Goal: Communication & Community: Answer question/provide support

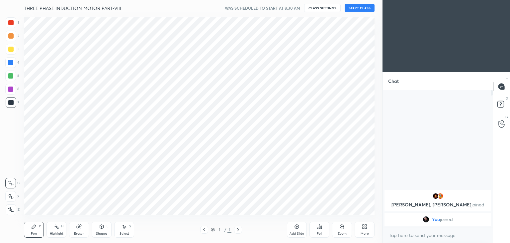
scroll to position [33033, 32877]
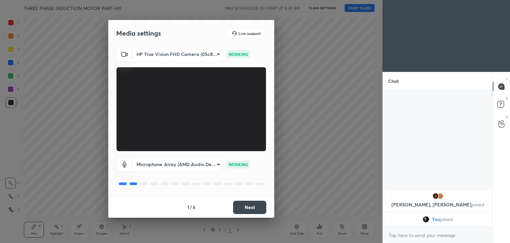
click at [253, 203] on button "Next" at bounding box center [249, 206] width 33 height 13
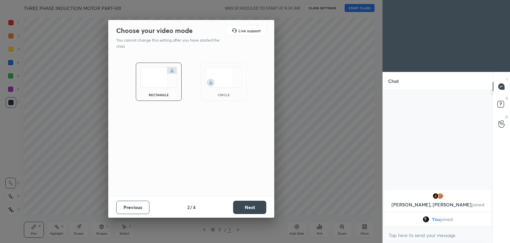
click at [253, 203] on button "Next" at bounding box center [249, 206] width 33 height 13
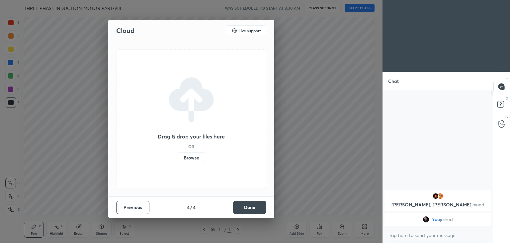
click at [253, 203] on button "Done" at bounding box center [249, 206] width 33 height 13
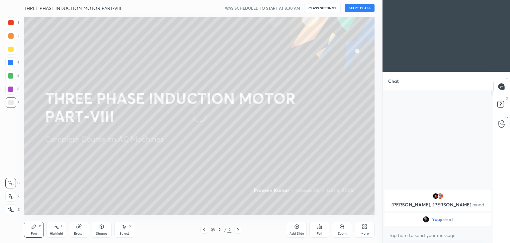
click at [355, 6] on button "START CLASS" at bounding box center [360, 8] width 30 height 8
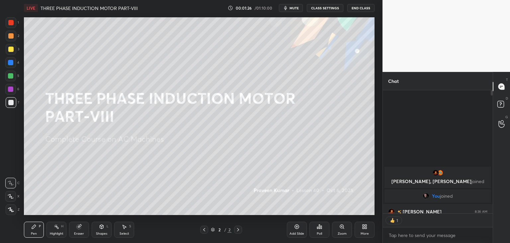
scroll to position [2, 2]
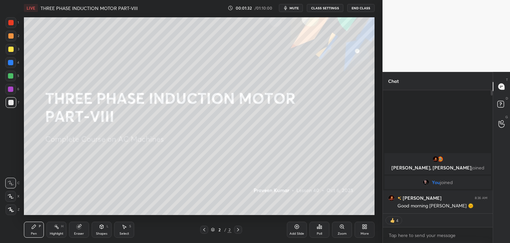
click at [297, 228] on icon at bounding box center [297, 226] width 4 height 4
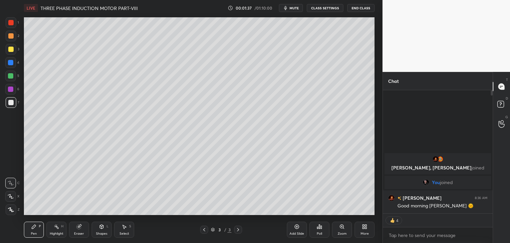
scroll to position [135, 108]
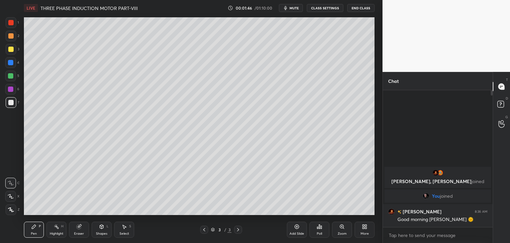
click at [13, 52] on div at bounding box center [11, 49] width 11 height 11
drag, startPoint x: 12, startPoint y: 210, endPoint x: 18, endPoint y: 217, distance: 9.2
click at [12, 210] on icon at bounding box center [11, 209] width 6 height 5
click at [40, 234] on div "Pen P" at bounding box center [34, 229] width 20 height 16
click at [11, 65] on div at bounding box center [10, 62] width 11 height 11
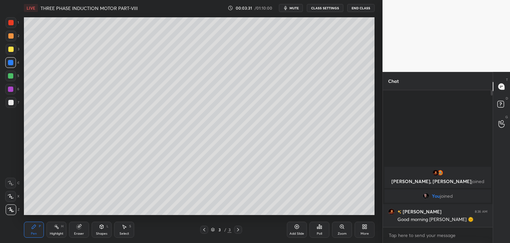
drag, startPoint x: 82, startPoint y: 229, endPoint x: 82, endPoint y: 224, distance: 4.7
click at [82, 229] on div "Eraser" at bounding box center [79, 229] width 20 height 16
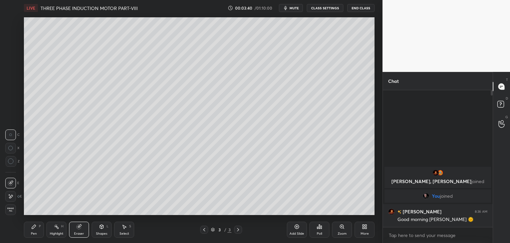
drag, startPoint x: 34, startPoint y: 230, endPoint x: 31, endPoint y: 234, distance: 5.4
click at [34, 231] on div "Pen P" at bounding box center [34, 229] width 20 height 16
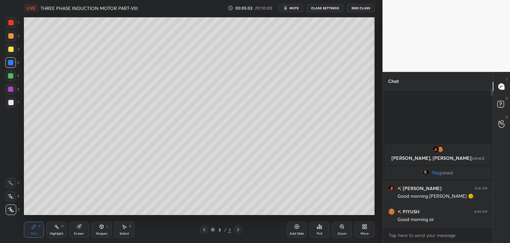
drag, startPoint x: 9, startPoint y: 105, endPoint x: 8, endPoint y: 113, distance: 8.7
click at [9, 105] on div at bounding box center [10, 102] width 5 height 5
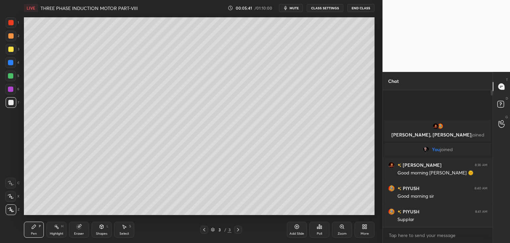
click at [342, 213] on div "Add Slide Poll Zoom More" at bounding box center [331, 229] width 88 height 37
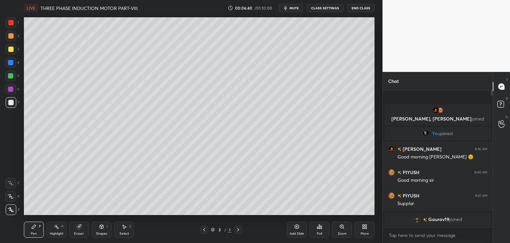
click at [13, 76] on div at bounding box center [10, 75] width 11 height 11
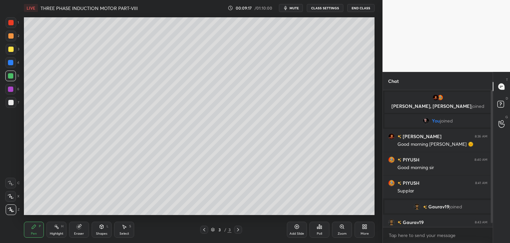
click at [366, 231] on div "More" at bounding box center [365, 229] width 20 height 16
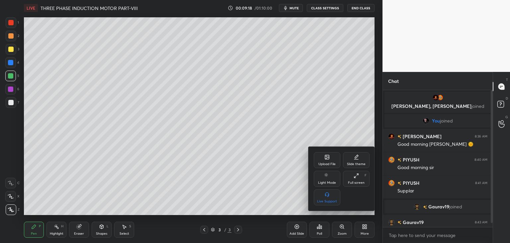
click at [324, 162] on div "Upload File" at bounding box center [327, 163] width 17 height 3
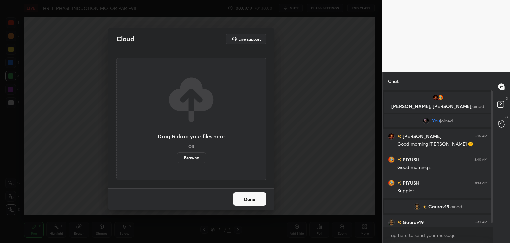
click at [193, 157] on label "Browse" at bounding box center [192, 157] width 30 height 11
click at [177, 157] on input "Browse" at bounding box center [177, 157] width 0 height 11
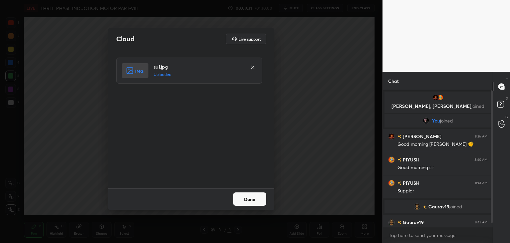
click at [251, 200] on button "Done" at bounding box center [249, 198] width 33 height 13
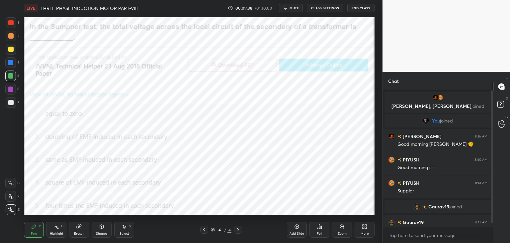
click at [319, 227] on icon at bounding box center [319, 226] width 1 height 4
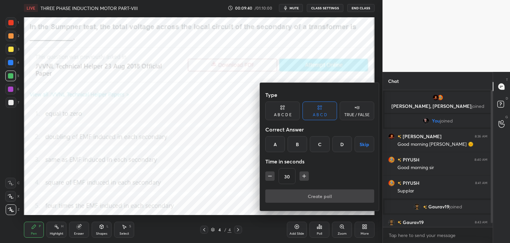
drag, startPoint x: 275, startPoint y: 143, endPoint x: 280, endPoint y: 152, distance: 10.1
click at [275, 145] on div "A" at bounding box center [276, 144] width 20 height 16
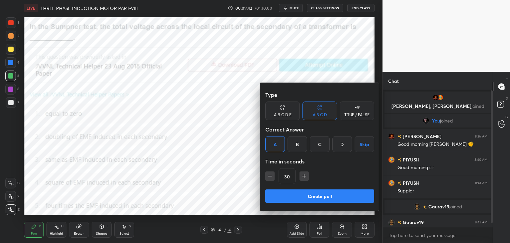
click at [306, 178] on icon "button" at bounding box center [304, 175] width 7 height 7
type input "45"
click at [299, 196] on button "Create poll" at bounding box center [320, 195] width 109 height 13
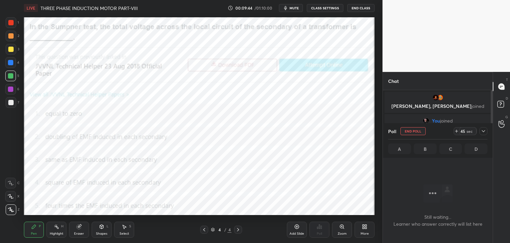
scroll to position [2, 2]
click at [206, 232] on icon at bounding box center [204, 229] width 5 height 5
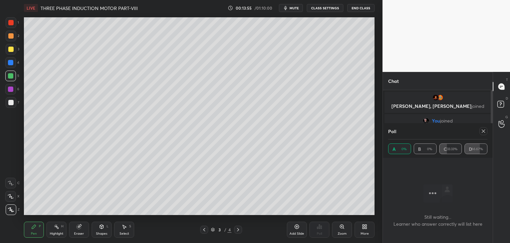
click at [298, 229] on div "Add Slide" at bounding box center [297, 229] width 20 height 16
click at [484, 132] on icon at bounding box center [483, 130] width 5 height 5
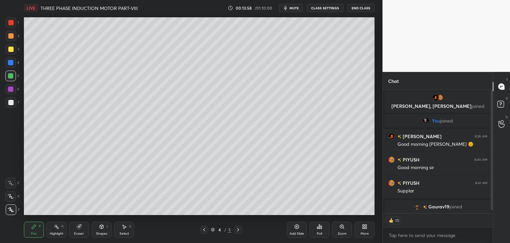
scroll to position [80, 108]
click at [11, 52] on div at bounding box center [11, 49] width 11 height 11
click at [39, 230] on div "Pen P" at bounding box center [34, 229] width 20 height 16
click at [12, 210] on icon at bounding box center [10, 209] width 5 height 4
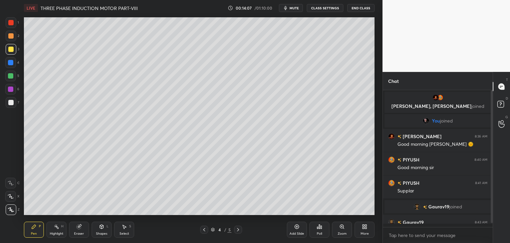
click at [40, 229] on div "Pen P" at bounding box center [34, 229] width 20 height 16
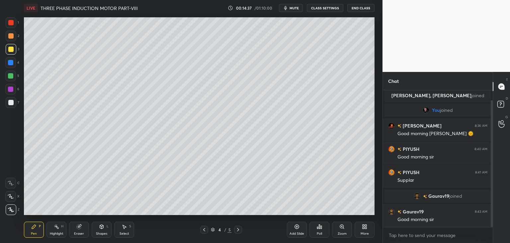
drag, startPoint x: 492, startPoint y: 215, endPoint x: 493, endPoint y: 220, distance: 5.0
click at [493, 222] on div at bounding box center [492, 163] width 2 height 127
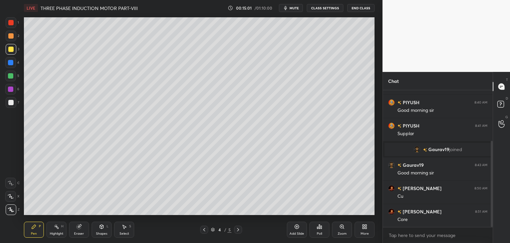
scroll to position [80, 0]
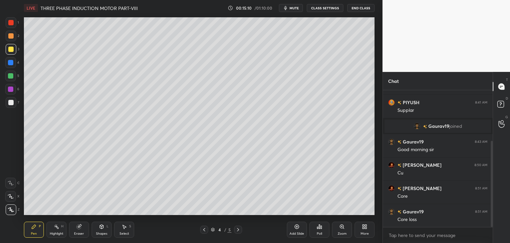
click at [9, 74] on div at bounding box center [10, 75] width 5 height 5
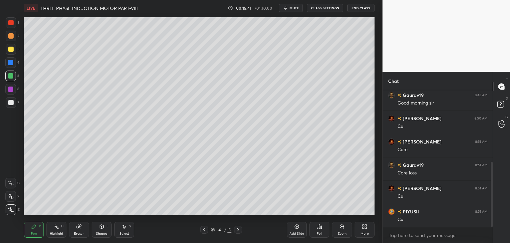
scroll to position [150, 0]
click at [11, 24] on div at bounding box center [10, 22] width 5 height 5
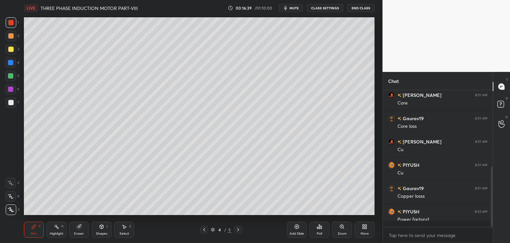
scroll to position [135, 108]
click at [11, 61] on div at bounding box center [10, 62] width 5 height 5
click at [13, 21] on div at bounding box center [10, 22] width 5 height 5
click at [11, 89] on div at bounding box center [10, 88] width 5 height 5
click at [11, 103] on div at bounding box center [10, 102] width 5 height 5
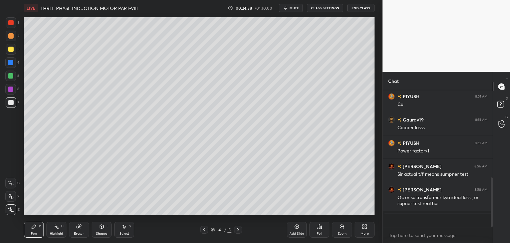
scroll to position [242, 0]
click at [295, 230] on div "Add Slide" at bounding box center [297, 229] width 20 height 16
click at [12, 75] on div at bounding box center [10, 75] width 5 height 5
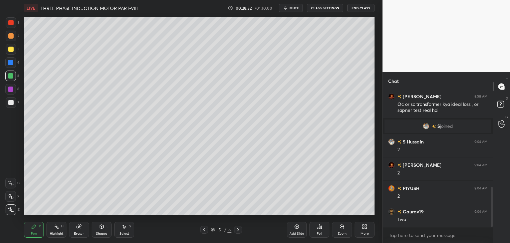
click at [299, 228] on icon at bounding box center [296, 226] width 5 height 5
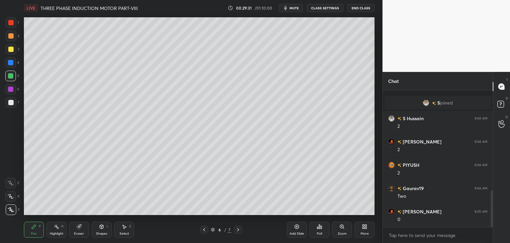
scroll to position [374, 0]
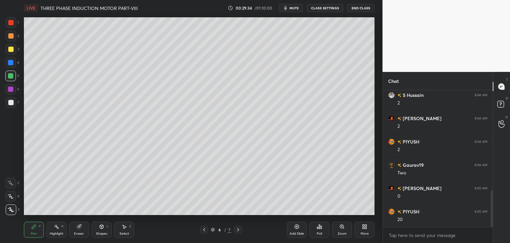
click at [15, 24] on div at bounding box center [11, 22] width 11 height 11
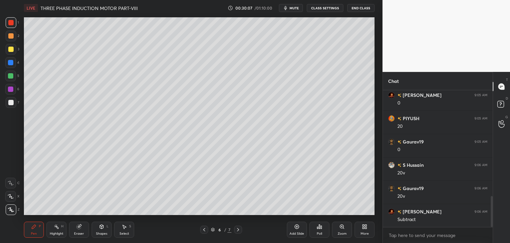
scroll to position [491, 0]
click at [10, 89] on div at bounding box center [10, 88] width 5 height 5
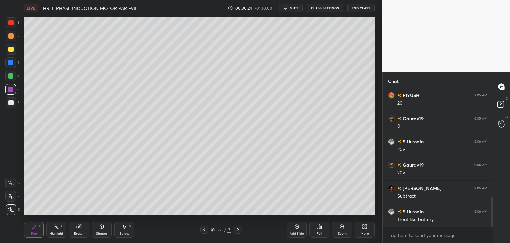
click at [11, 47] on div at bounding box center [11, 49] width 11 height 11
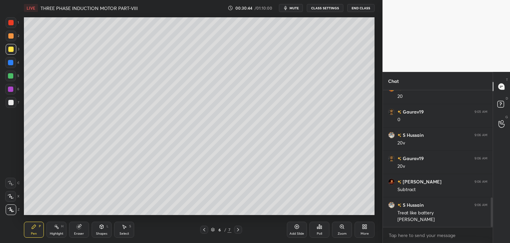
click at [11, 89] on div at bounding box center [10, 88] width 5 height 5
click at [12, 25] on div at bounding box center [10, 22] width 5 height 5
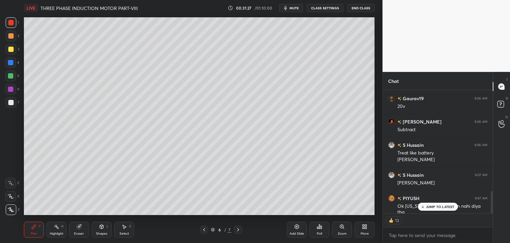
scroll to position [544, 0]
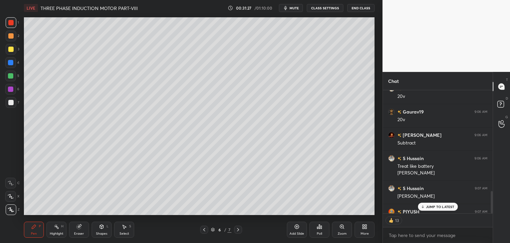
click at [434, 208] on div "[PERSON_NAME] 8:56 AM Sir actual t/f means sumpner test [PERSON_NAME] 8:58 AM O…" at bounding box center [438, 151] width 110 height 123
click at [9, 24] on div at bounding box center [10, 22] width 5 height 5
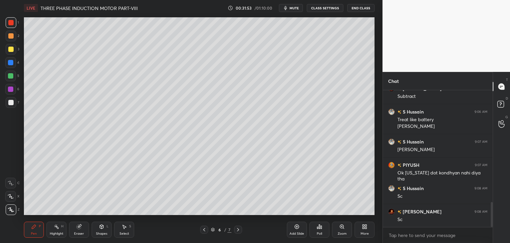
scroll to position [613, 0]
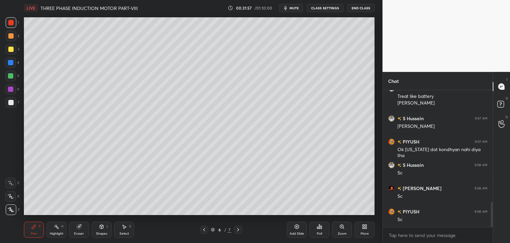
click at [375, 80] on div "Setting up your live class Poll for secs No correct answer Start poll" at bounding box center [199, 116] width 356 height 200
click at [364, 232] on div "More" at bounding box center [365, 233] width 8 height 3
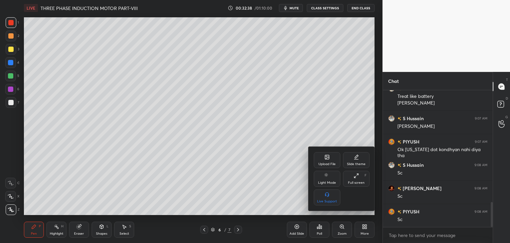
click at [327, 162] on div "Upload File" at bounding box center [327, 163] width 17 height 3
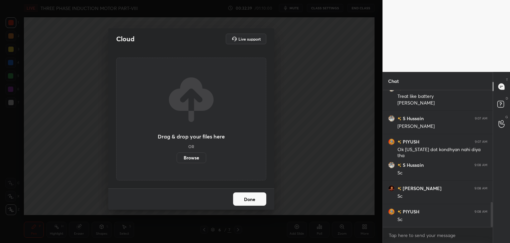
click at [194, 158] on label "Browse" at bounding box center [192, 157] width 30 height 11
click at [177, 158] on input "Browse" at bounding box center [177, 157] width 0 height 11
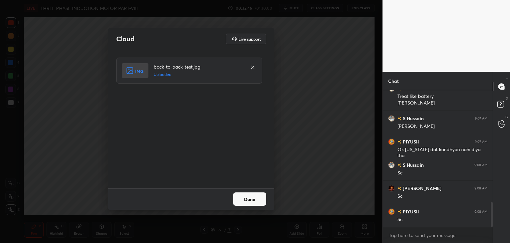
click at [245, 198] on button "Done" at bounding box center [249, 198] width 33 height 13
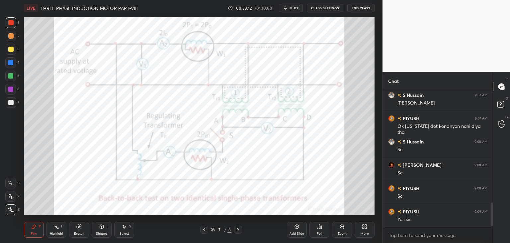
scroll to position [660, 0]
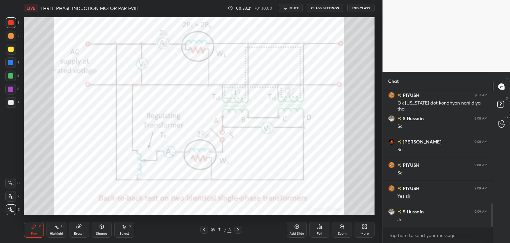
click at [79, 230] on div "Eraser" at bounding box center [79, 229] width 20 height 16
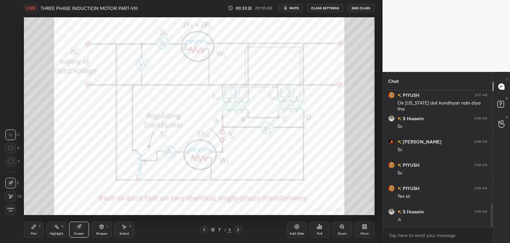
drag, startPoint x: 12, startPoint y: 210, endPoint x: 26, endPoint y: 225, distance: 20.2
click at [12, 211] on span "Erase all" at bounding box center [11, 209] width 10 height 5
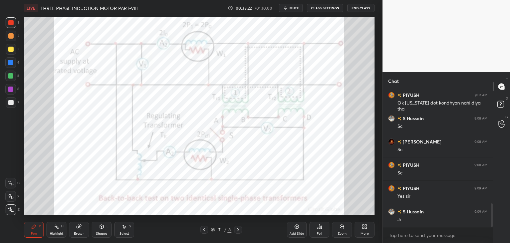
click at [30, 226] on div "Pen P" at bounding box center [34, 229] width 20 height 16
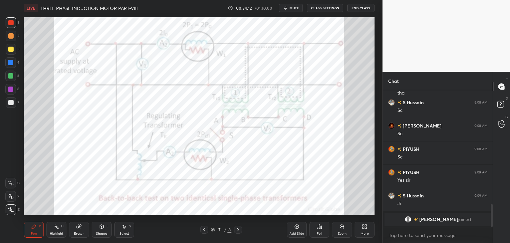
click at [83, 227] on div "Eraser" at bounding box center [79, 229] width 20 height 16
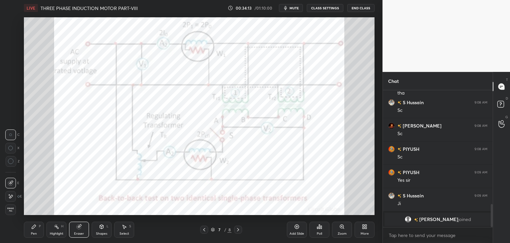
click at [12, 209] on span "Erase all" at bounding box center [11, 209] width 10 height 5
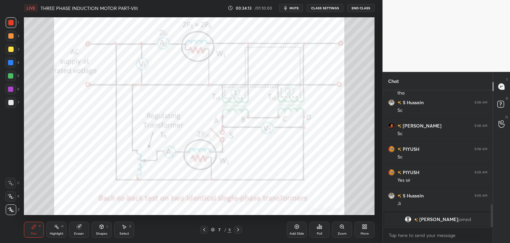
click at [28, 234] on div "Pen P" at bounding box center [34, 229] width 20 height 16
click at [83, 230] on div "Eraser" at bounding box center [79, 229] width 20 height 16
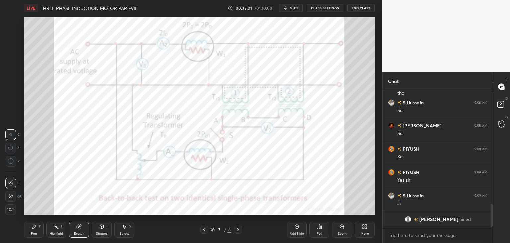
drag, startPoint x: 9, startPoint y: 213, endPoint x: 12, endPoint y: 216, distance: 4.9
click at [9, 213] on div "Erase all" at bounding box center [10, 209] width 11 height 11
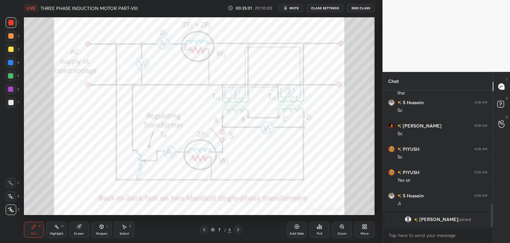
click at [23, 232] on div "LIVE THREE PHASE INDUCTION MOTOR PART-VIII 00:35:01 / 01:10:00 mute CLASS SETTI…" at bounding box center [199, 121] width 356 height 243
click at [77, 228] on icon at bounding box center [79, 226] width 4 height 4
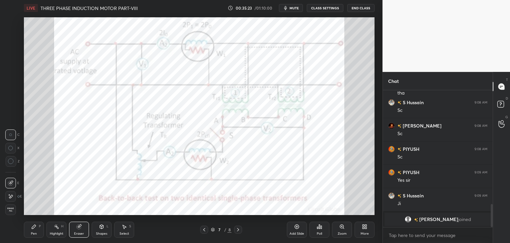
click at [30, 233] on div "Pen P" at bounding box center [34, 229] width 20 height 16
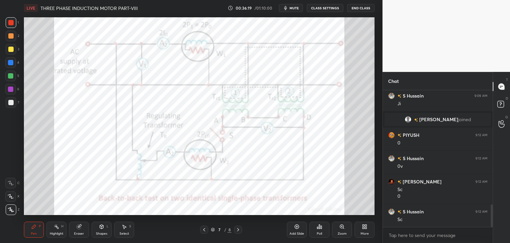
scroll to position [710, 0]
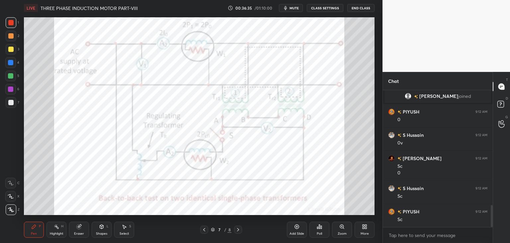
click at [86, 230] on div "Eraser" at bounding box center [79, 229] width 20 height 16
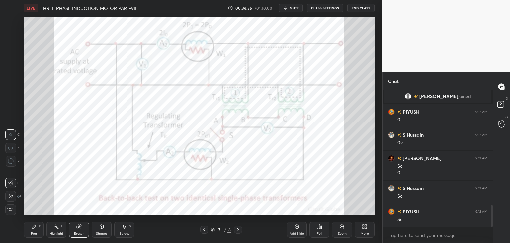
drag, startPoint x: 13, startPoint y: 208, endPoint x: 38, endPoint y: 240, distance: 40.2
click at [15, 210] on span "Erase all" at bounding box center [11, 209] width 10 height 5
click at [38, 240] on div "Pen P Highlight H Eraser Shapes L Select S 7 / 8 Add Slide Poll Zoom More" at bounding box center [199, 229] width 351 height 27
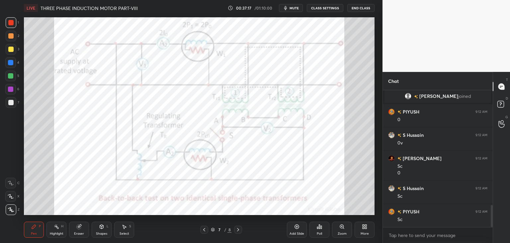
click at [205, 232] on icon at bounding box center [204, 229] width 5 height 5
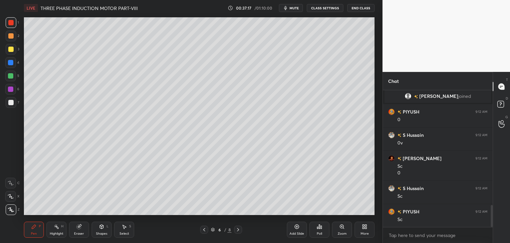
click at [206, 231] on icon at bounding box center [204, 229] width 5 height 5
click at [207, 231] on div at bounding box center [204, 229] width 8 height 8
click at [207, 230] on div at bounding box center [204, 229] width 8 height 8
click at [206, 231] on icon at bounding box center [204, 229] width 5 height 5
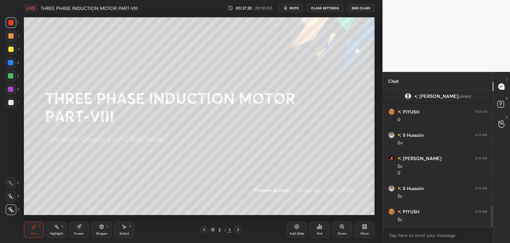
click at [215, 230] on div "2 / 8" at bounding box center [221, 229] width 21 height 6
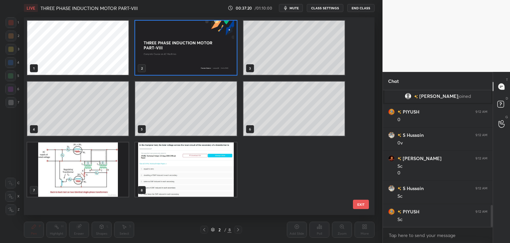
scroll to position [195, 348]
click at [223, 164] on img "grid" at bounding box center [185, 169] width 101 height 54
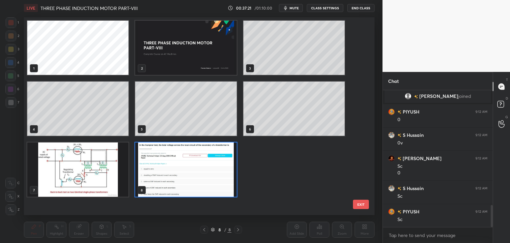
click at [224, 166] on img "grid" at bounding box center [185, 169] width 101 height 54
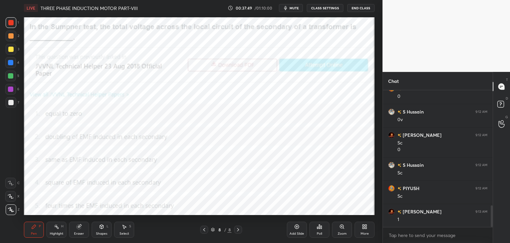
scroll to position [756, 0]
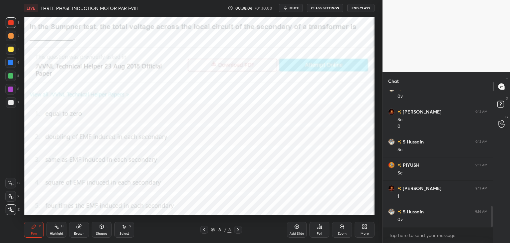
click at [203, 230] on icon at bounding box center [204, 229] width 5 height 5
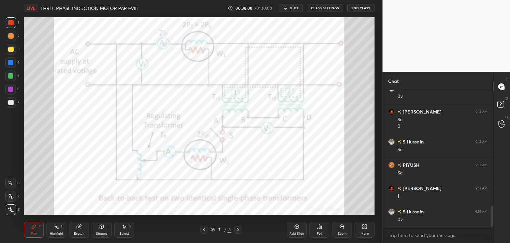
drag, startPoint x: 79, startPoint y: 228, endPoint x: 22, endPoint y: 216, distance: 58.9
click at [79, 228] on icon at bounding box center [79, 226] width 4 height 4
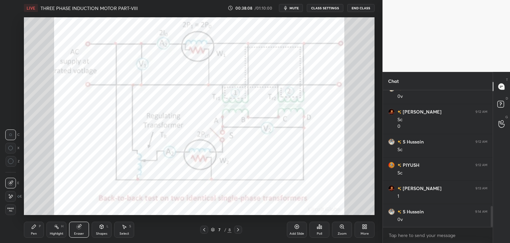
click at [11, 206] on div "Erase all" at bounding box center [10, 209] width 11 height 11
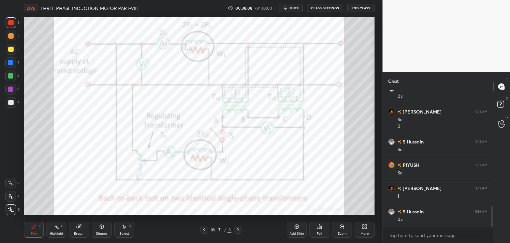
click at [35, 232] on div "Pen" at bounding box center [34, 233] width 6 height 3
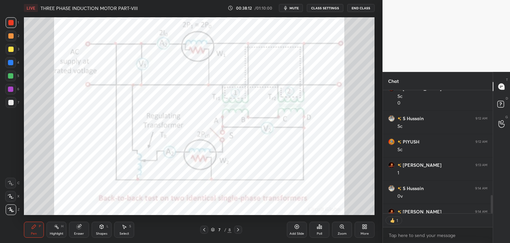
scroll to position [121, 108]
click at [77, 230] on div "Eraser" at bounding box center [79, 229] width 20 height 16
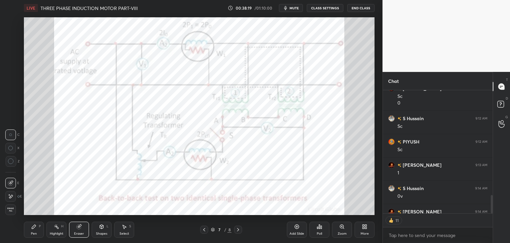
drag, startPoint x: 11, startPoint y: 208, endPoint x: 35, endPoint y: 237, distance: 37.5
click at [15, 212] on div "Erase all" at bounding box center [10, 209] width 11 height 11
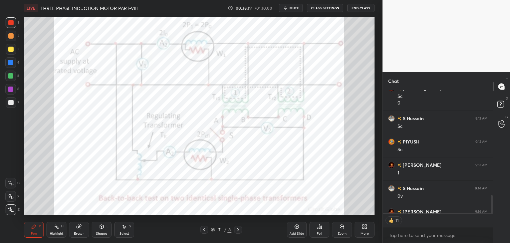
click at [38, 238] on div "Pen P Highlight H Eraser Shapes L Select S 7 / 8 Add Slide Poll Zoom More" at bounding box center [199, 229] width 351 height 27
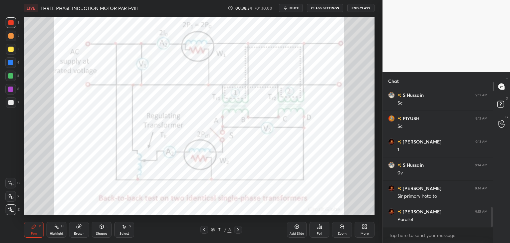
click at [11, 61] on div at bounding box center [10, 62] width 5 height 5
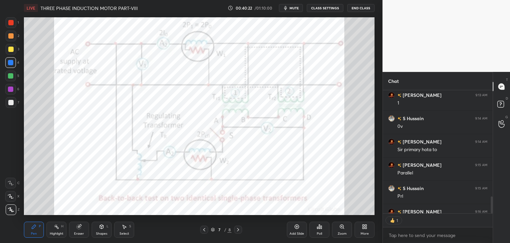
scroll to position [2, 2]
click at [207, 231] on icon at bounding box center [204, 229] width 5 height 5
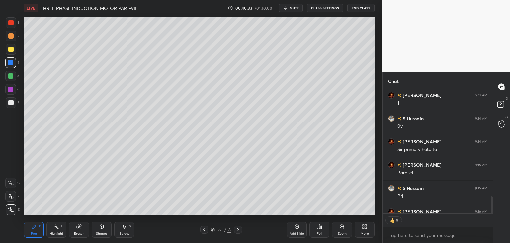
click at [204, 229] on icon at bounding box center [204, 229] width 5 height 5
click at [205, 231] on icon at bounding box center [204, 229] width 2 height 3
click at [239, 231] on icon at bounding box center [238, 229] width 5 height 5
click at [240, 232] on icon at bounding box center [238, 229] width 5 height 5
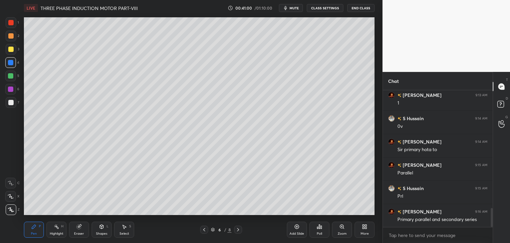
click at [241, 232] on icon at bounding box center [238, 229] width 5 height 5
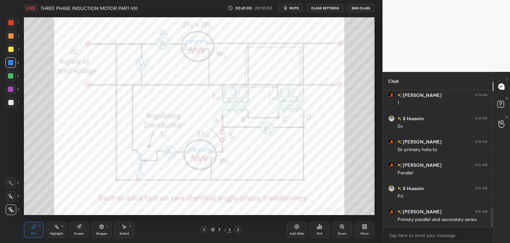
click at [241, 232] on div at bounding box center [238, 229] width 8 height 8
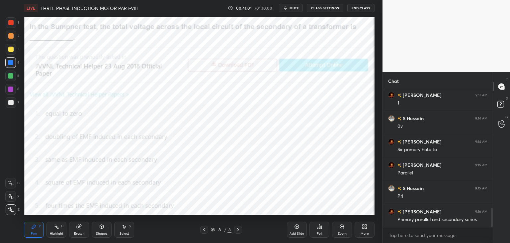
click at [207, 229] on div at bounding box center [204, 229] width 8 height 8
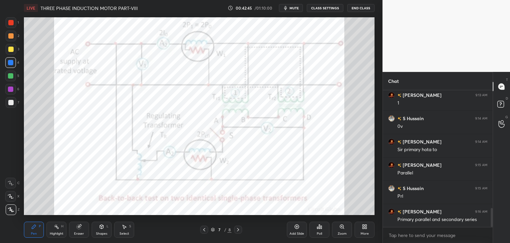
click at [371, 231] on div "More" at bounding box center [365, 229] width 20 height 16
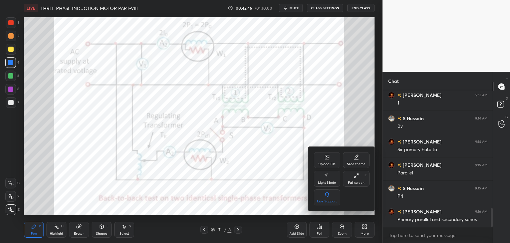
click at [327, 161] on div "Upload File" at bounding box center [327, 160] width 27 height 16
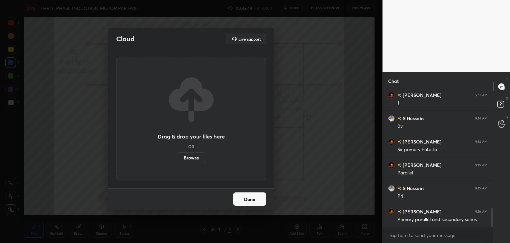
click at [191, 160] on label "Browse" at bounding box center [192, 157] width 30 height 11
click at [177, 160] on input "Browse" at bounding box center [177, 157] width 0 height 11
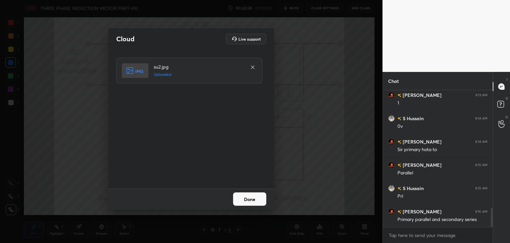
click at [251, 197] on button "Done" at bounding box center [249, 198] width 33 height 13
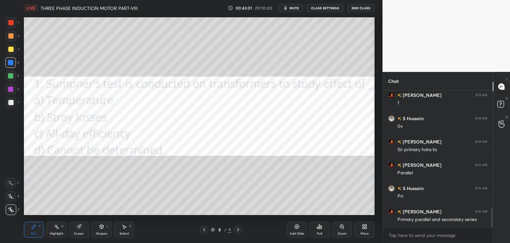
click at [322, 228] on icon at bounding box center [319, 226] width 5 height 5
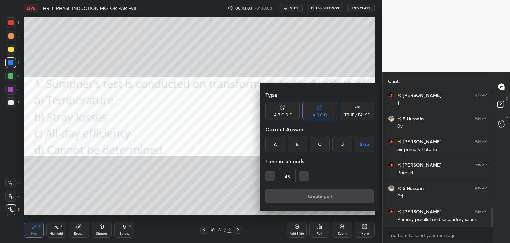
drag, startPoint x: 275, startPoint y: 145, endPoint x: 273, endPoint y: 167, distance: 22.7
click at [275, 145] on div "A" at bounding box center [276, 144] width 20 height 16
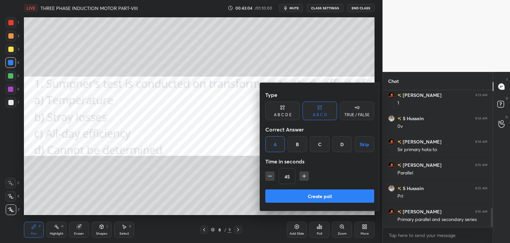
click at [269, 175] on icon "button" at bounding box center [270, 175] width 7 height 7
type input "30"
click at [274, 197] on button "Create poll" at bounding box center [320, 195] width 109 height 13
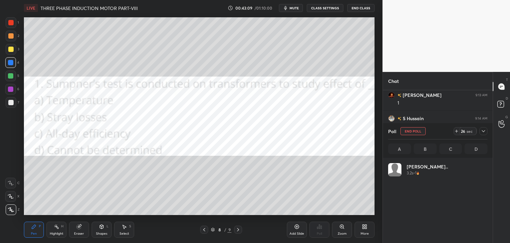
scroll to position [78, 97]
click at [455, 132] on icon at bounding box center [456, 130] width 5 height 5
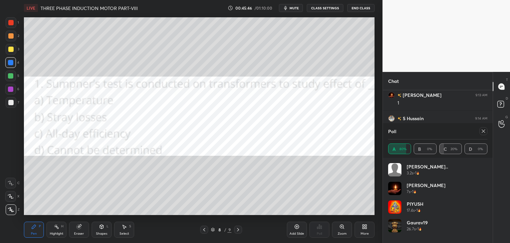
click at [368, 228] on div "More" at bounding box center [365, 229] width 20 height 16
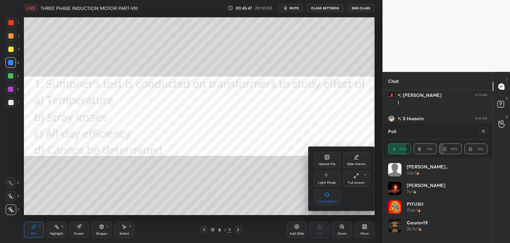
click at [323, 157] on div "Upload File" at bounding box center [327, 160] width 27 height 16
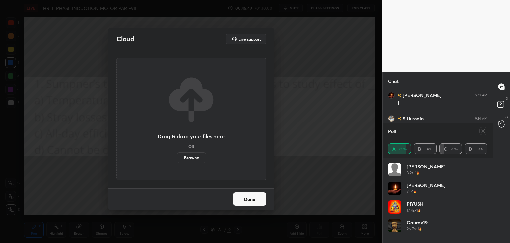
click at [186, 156] on label "Browse" at bounding box center [192, 157] width 30 height 11
click at [177, 156] on input "Browse" at bounding box center [177, 157] width 0 height 11
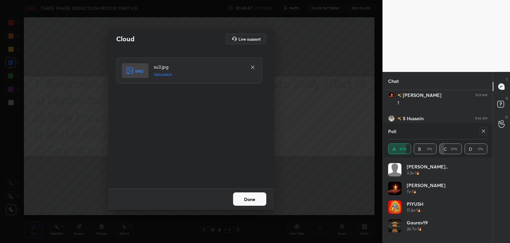
click at [248, 197] on button "Done" at bounding box center [249, 198] width 33 height 13
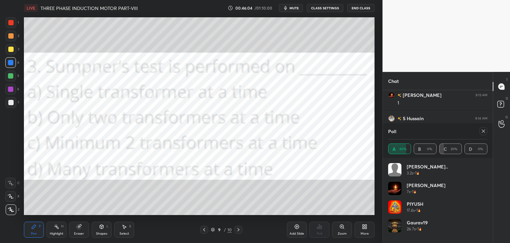
drag, startPoint x: 485, startPoint y: 131, endPoint x: 410, endPoint y: 165, distance: 82.4
click at [485, 131] on icon at bounding box center [483, 130] width 5 height 5
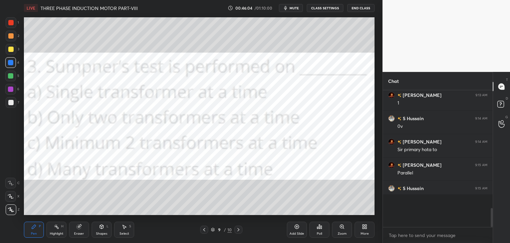
scroll to position [0, 0]
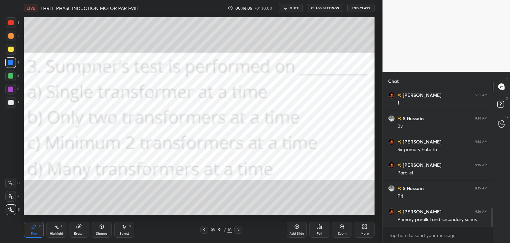
click at [324, 228] on div "Poll" at bounding box center [320, 229] width 20 height 16
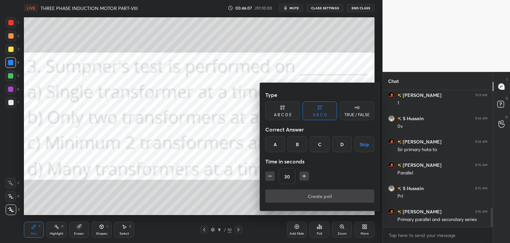
click at [296, 145] on div "B" at bounding box center [298, 144] width 20 height 16
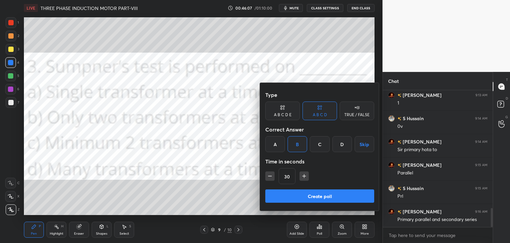
click at [280, 197] on button "Create poll" at bounding box center [320, 195] width 109 height 13
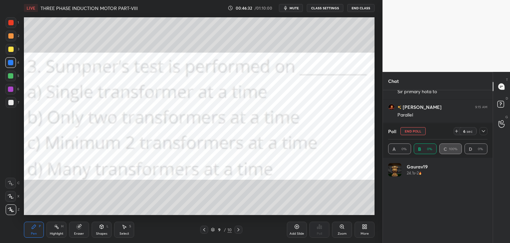
scroll to position [78, 97]
click at [488, 134] on div "Poll A 0% B 20% C 80% D 0%" at bounding box center [438, 140] width 110 height 35
click at [484, 133] on icon at bounding box center [483, 130] width 5 height 5
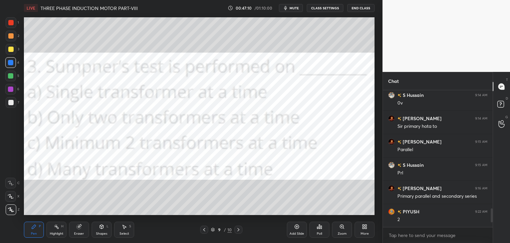
click at [77, 230] on div "Eraser" at bounding box center [79, 229] width 20 height 16
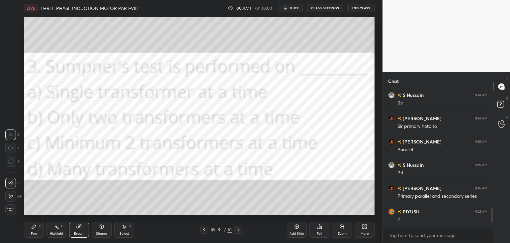
scroll to position [896, 0]
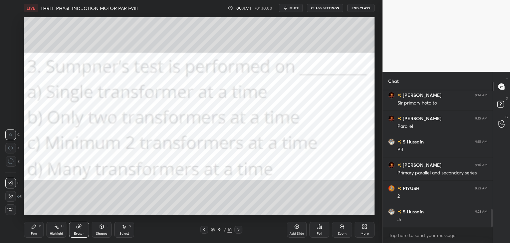
click at [7, 206] on div "Erase all" at bounding box center [10, 209] width 11 height 11
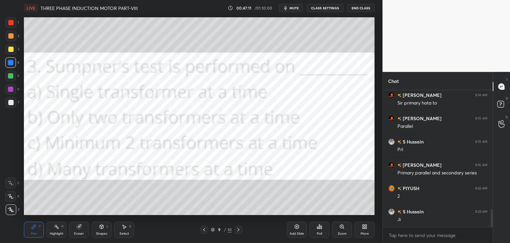
click at [24, 231] on div "Pen P" at bounding box center [34, 229] width 20 height 16
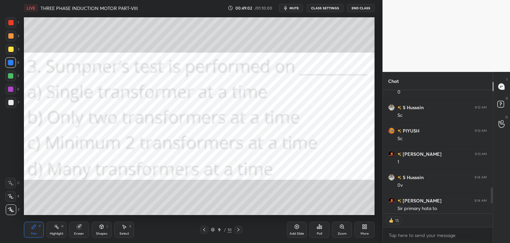
scroll to position [80, 108]
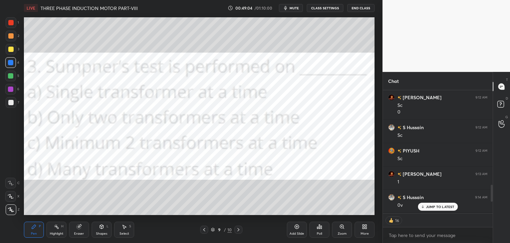
click at [365, 232] on div "More" at bounding box center [365, 233] width 8 height 3
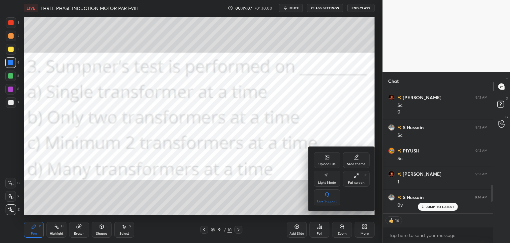
click at [330, 161] on div "Upload File" at bounding box center [327, 160] width 27 height 16
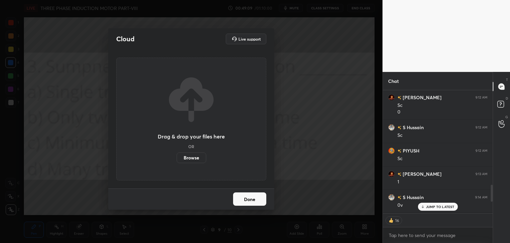
click at [196, 156] on label "Browse" at bounding box center [192, 157] width 30 height 11
click at [177, 156] on input "Browse" at bounding box center [177, 157] width 0 height 11
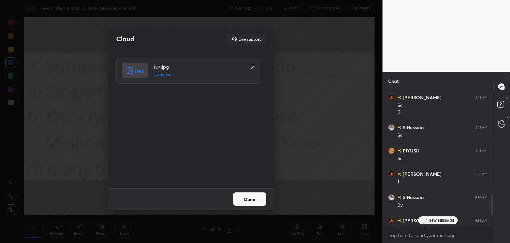
click at [256, 202] on button "Done" at bounding box center [249, 198] width 33 height 13
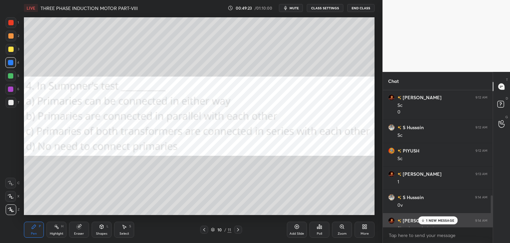
click at [437, 214] on div "[PERSON_NAME] 9:14 AM Sir primary hota to" at bounding box center [438, 224] width 110 height 23
click at [364, 229] on div "More" at bounding box center [365, 229] width 20 height 16
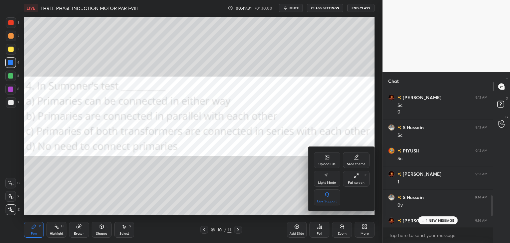
click at [319, 231] on div at bounding box center [255, 121] width 510 height 243
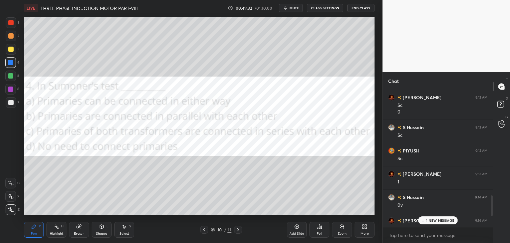
click at [320, 230] on div "Poll" at bounding box center [320, 229] width 20 height 16
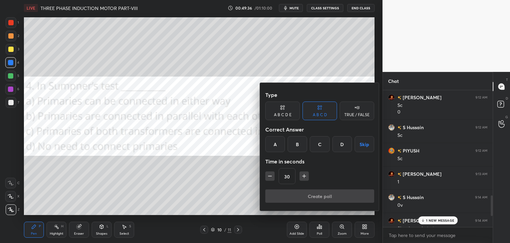
click at [301, 144] on div "B" at bounding box center [298, 144] width 20 height 16
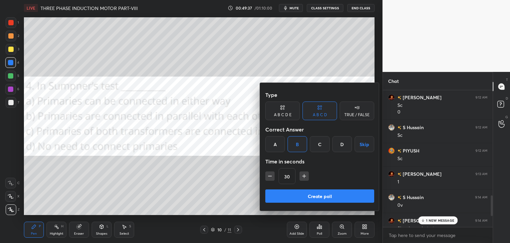
click at [304, 177] on icon "button" at bounding box center [304, 175] width 7 height 7
type input "45"
click at [303, 197] on button "Create poll" at bounding box center [320, 195] width 109 height 13
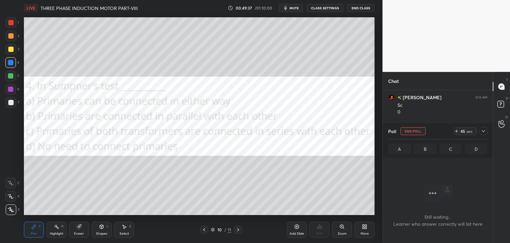
scroll to position [2, 2]
click at [456, 132] on icon at bounding box center [456, 130] width 5 height 5
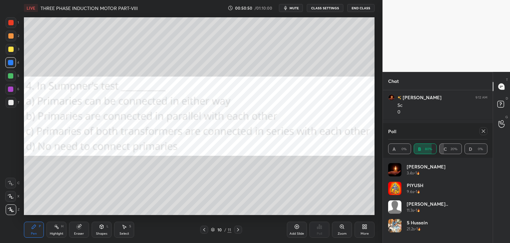
click at [212, 230] on icon at bounding box center [213, 229] width 4 height 4
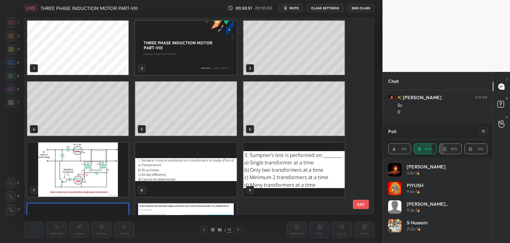
scroll to position [195, 348]
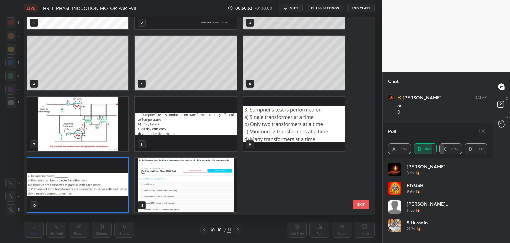
click at [109, 138] on img "grid" at bounding box center [77, 124] width 101 height 54
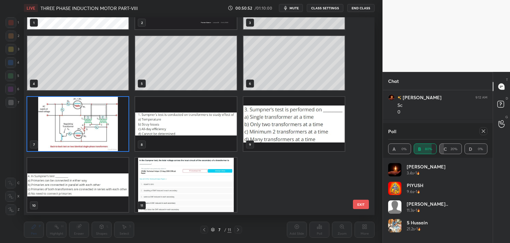
click at [109, 140] on img "grid" at bounding box center [77, 124] width 101 height 54
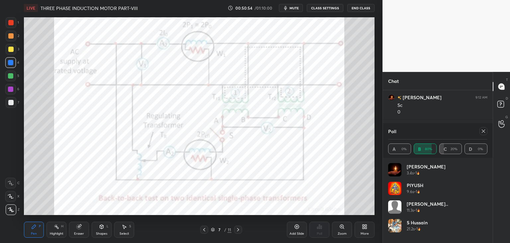
drag, startPoint x: 80, startPoint y: 231, endPoint x: 72, endPoint y: 229, distance: 7.9
click at [80, 232] on div "Eraser" at bounding box center [79, 233] width 10 height 3
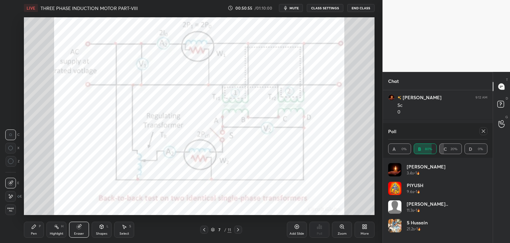
drag, startPoint x: 15, startPoint y: 210, endPoint x: 30, endPoint y: 227, distance: 22.6
click at [15, 210] on span "Erase all" at bounding box center [11, 209] width 10 height 5
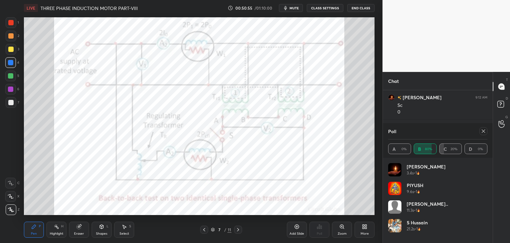
click at [37, 232] on div "Pen P" at bounding box center [34, 229] width 20 height 16
click at [484, 131] on icon at bounding box center [483, 130] width 5 height 5
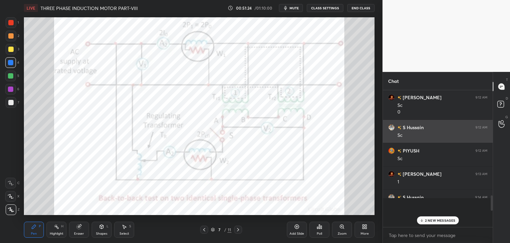
scroll to position [2, 2]
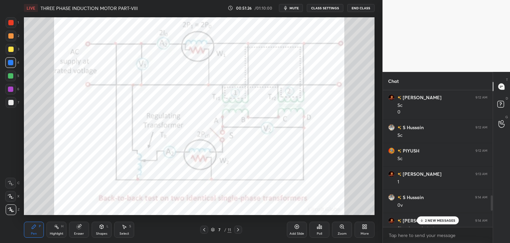
click at [440, 221] on p "2 NEW MESSAGES" at bounding box center [440, 220] width 31 height 4
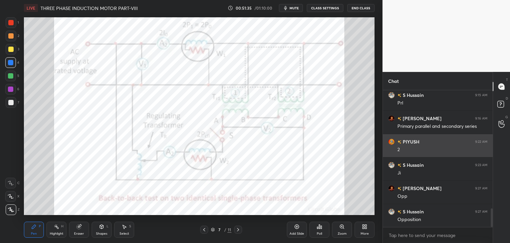
scroll to position [886, 0]
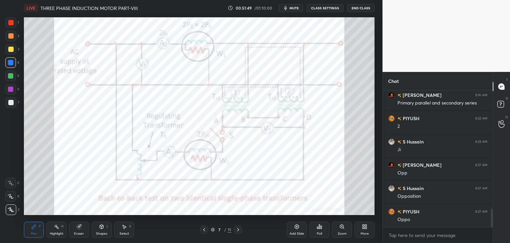
click at [362, 229] on div "More" at bounding box center [365, 229] width 20 height 16
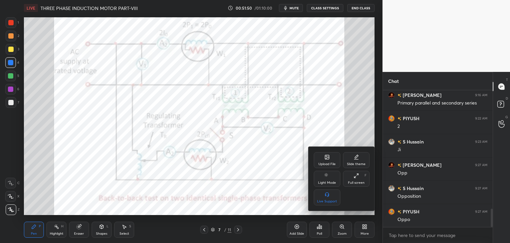
click at [327, 162] on div "Upload File" at bounding box center [327, 163] width 17 height 3
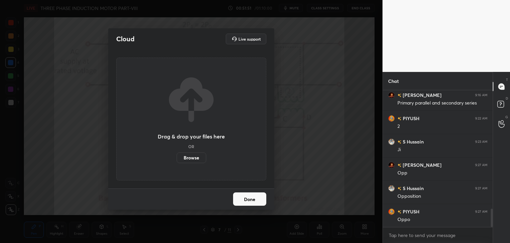
click at [193, 157] on label "Browse" at bounding box center [192, 157] width 30 height 11
click at [177, 157] on input "Browse" at bounding box center [177, 157] width 0 height 11
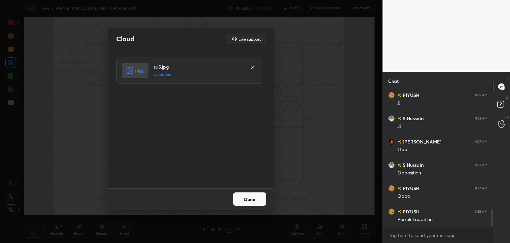
click at [247, 200] on button "Done" at bounding box center [249, 198] width 33 height 13
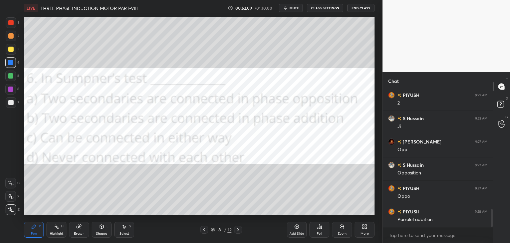
click at [321, 230] on div "Poll" at bounding box center [320, 229] width 20 height 16
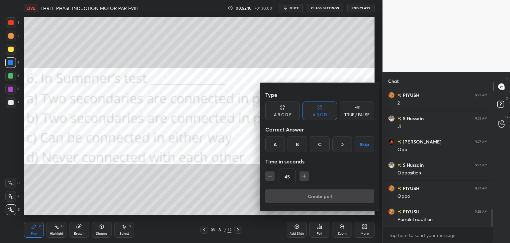
click at [249, 182] on div at bounding box center [255, 121] width 510 height 243
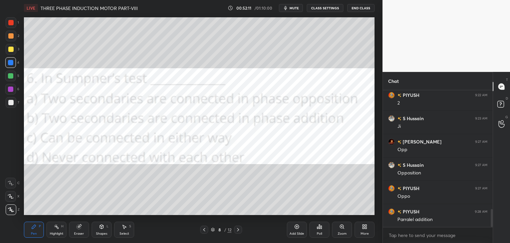
click at [320, 229] on div "Poll" at bounding box center [320, 229] width 20 height 16
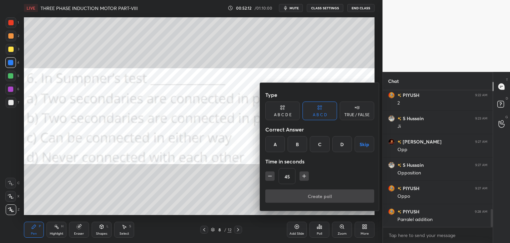
drag, startPoint x: 278, startPoint y: 145, endPoint x: 284, endPoint y: 167, distance: 22.6
click at [278, 145] on div "A" at bounding box center [276, 144] width 20 height 16
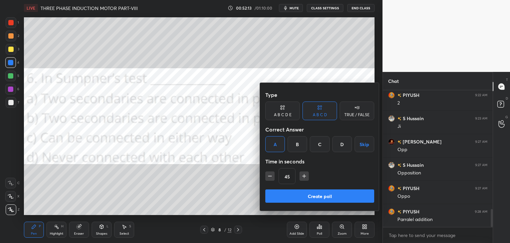
click at [299, 197] on button "Create poll" at bounding box center [320, 195] width 109 height 13
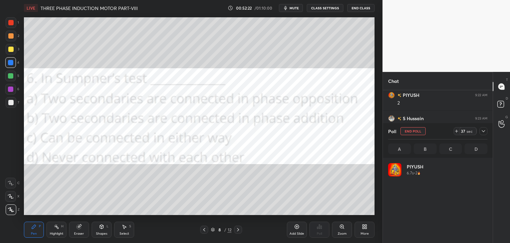
scroll to position [78, 97]
click at [455, 132] on icon at bounding box center [456, 130] width 5 height 5
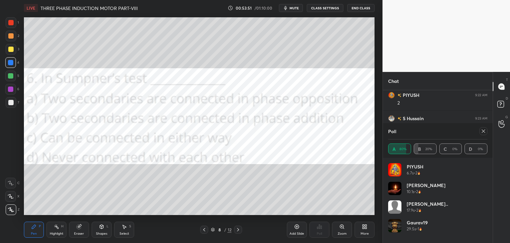
click at [217, 213] on div "LIVE THREE PHASE INDUCTION MOTOR PART-VIII 00:53:51 / 01:10:00 mute CLASS SETTI…" at bounding box center [199, 121] width 356 height 243
click at [206, 230] on icon at bounding box center [204, 229] width 5 height 5
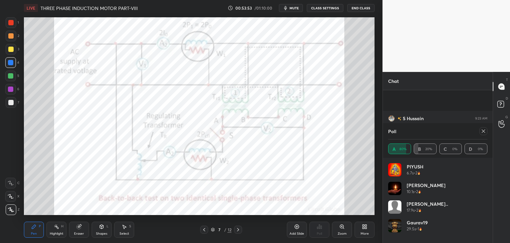
scroll to position [967, 0]
click at [239, 231] on icon at bounding box center [238, 229] width 5 height 5
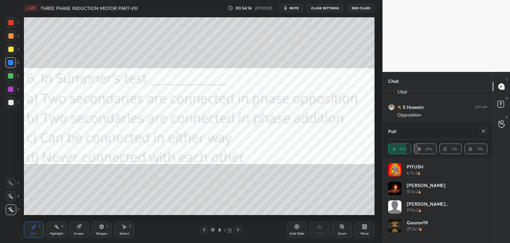
click at [205, 230] on icon at bounding box center [204, 229] width 5 height 5
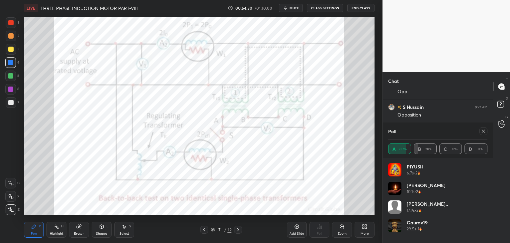
click at [483, 133] on icon at bounding box center [483, 130] width 5 height 5
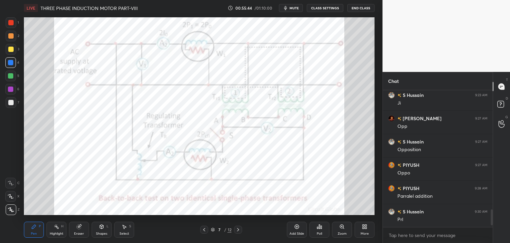
scroll to position [933, 0]
click at [371, 230] on div "More" at bounding box center [365, 229] width 20 height 16
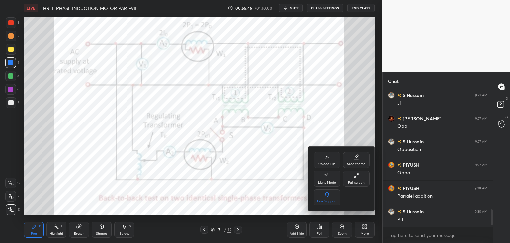
click at [332, 165] on div "Upload File" at bounding box center [327, 163] width 17 height 3
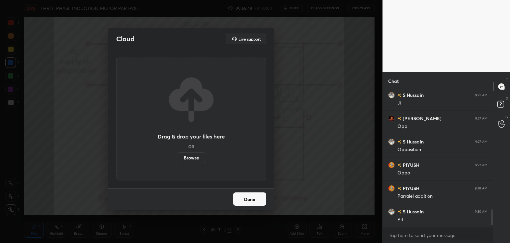
click at [202, 158] on label "Browse" at bounding box center [192, 157] width 30 height 11
click at [177, 158] on input "Browse" at bounding box center [177, 157] width 0 height 11
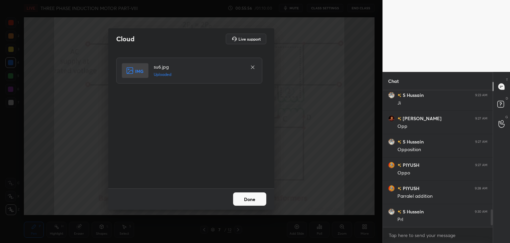
click at [253, 201] on button "Done" at bounding box center [249, 198] width 33 height 13
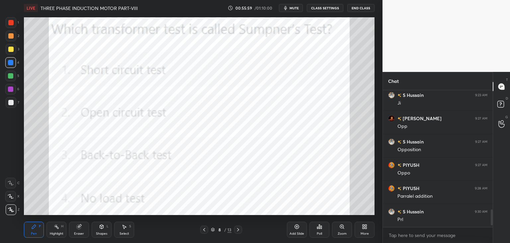
click at [325, 228] on div "Poll" at bounding box center [320, 229] width 20 height 16
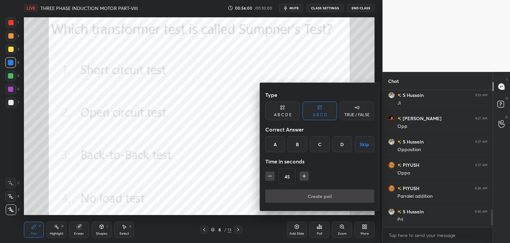
click at [324, 141] on div "C" at bounding box center [320, 144] width 20 height 16
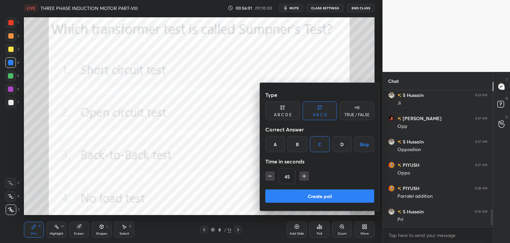
click at [286, 193] on button "Create poll" at bounding box center [320, 195] width 109 height 13
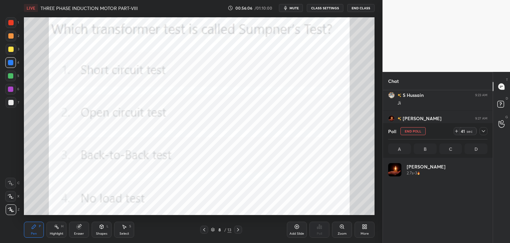
scroll to position [78, 97]
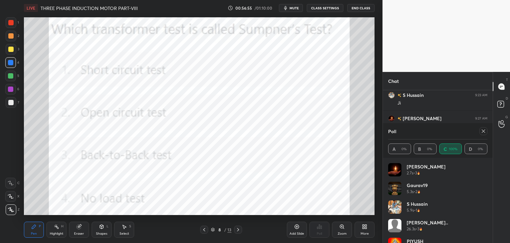
click at [237, 227] on icon at bounding box center [238, 229] width 5 height 5
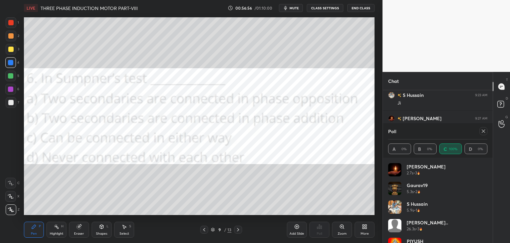
click at [237, 229] on icon at bounding box center [238, 229] width 5 height 5
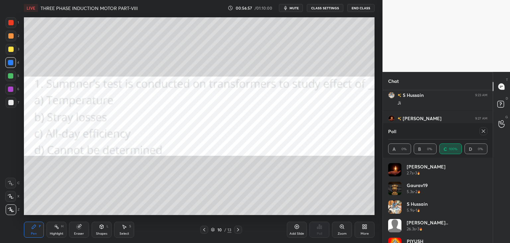
click at [238, 229] on icon at bounding box center [238, 229] width 5 height 5
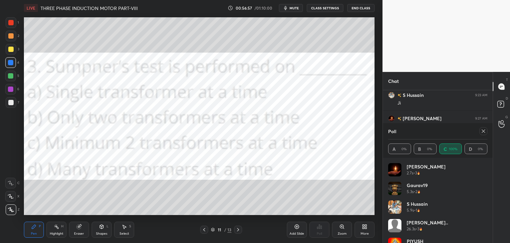
click at [238, 230] on icon at bounding box center [238, 229] width 2 height 3
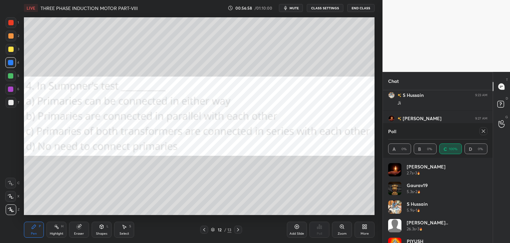
click at [238, 230] on icon at bounding box center [238, 229] width 5 height 5
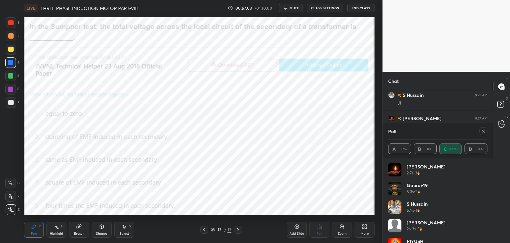
click at [236, 230] on icon at bounding box center [238, 229] width 5 height 5
click at [295, 232] on div "Add Slide" at bounding box center [297, 233] width 15 height 3
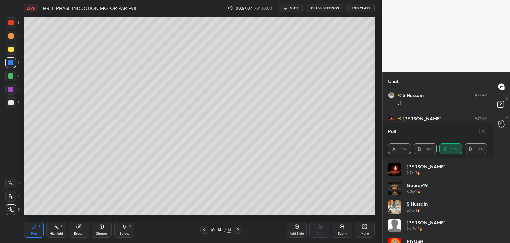
scroll to position [996, 0]
click at [483, 133] on icon at bounding box center [483, 130] width 5 height 5
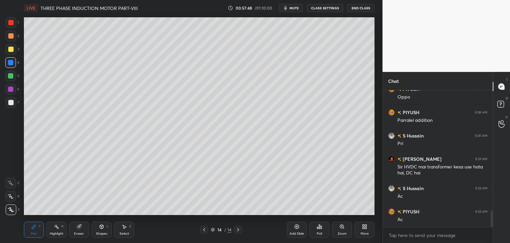
scroll to position [1032, 0]
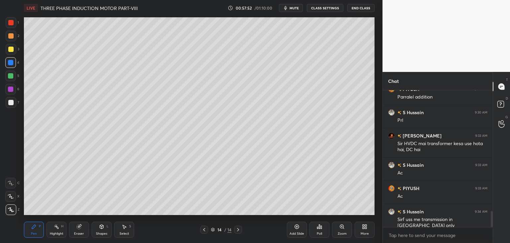
click at [9, 23] on div at bounding box center [10, 22] width 5 height 5
click at [12, 59] on div at bounding box center [10, 62] width 11 height 11
click at [10, 23] on div at bounding box center [10, 22] width 5 height 5
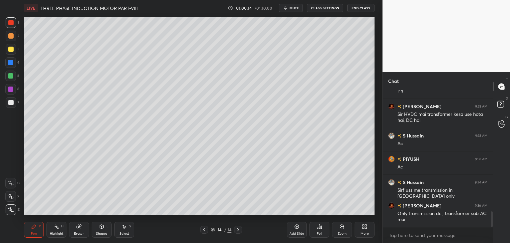
scroll to position [2, 2]
click at [10, 61] on div at bounding box center [10, 62] width 5 height 5
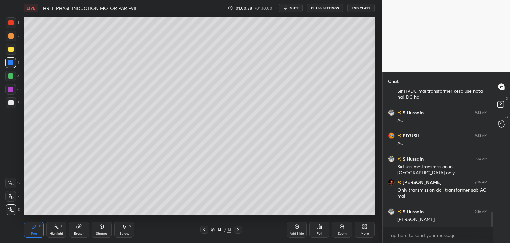
click at [11, 24] on div at bounding box center [10, 22] width 5 height 5
click at [34, 233] on div "Pen" at bounding box center [34, 233] width 6 height 3
click at [12, 51] on div at bounding box center [10, 49] width 5 height 5
click at [11, 63] on div at bounding box center [10, 62] width 5 height 5
click at [12, 76] on div at bounding box center [10, 75] width 5 height 5
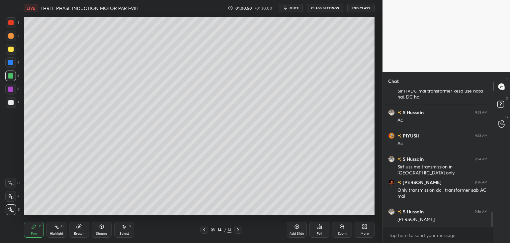
click at [11, 88] on div at bounding box center [10, 88] width 5 height 5
click at [10, 103] on div at bounding box center [10, 102] width 5 height 5
click at [10, 92] on div at bounding box center [10, 89] width 11 height 11
click at [11, 77] on div at bounding box center [10, 75] width 5 height 5
click at [12, 67] on div "4" at bounding box center [12, 63] width 14 height 13
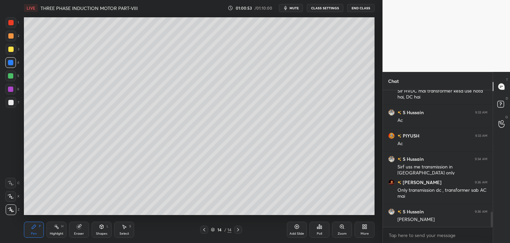
click at [12, 51] on div at bounding box center [10, 49] width 5 height 5
drag, startPoint x: 11, startPoint y: 34, endPoint x: 11, endPoint y: 30, distance: 4.0
click at [11, 33] on div at bounding box center [10, 35] width 5 height 5
click at [12, 19] on div at bounding box center [11, 22] width 11 height 11
click at [205, 229] on icon at bounding box center [204, 229] width 5 height 5
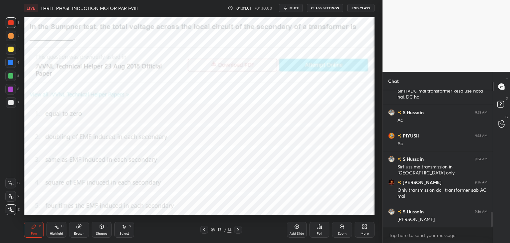
click at [205, 230] on icon at bounding box center [204, 229] width 5 height 5
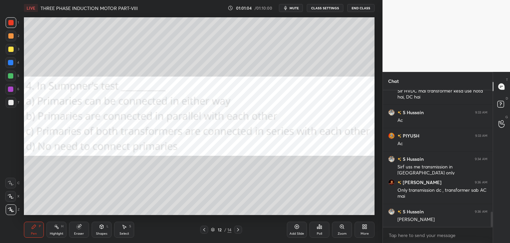
click at [205, 230] on icon at bounding box center [204, 229] width 5 height 5
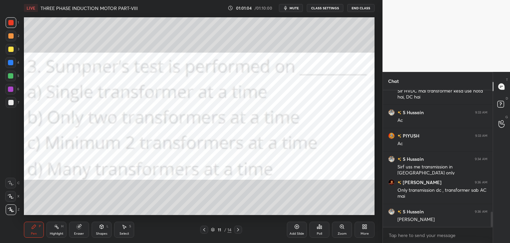
click at [205, 230] on icon at bounding box center [204, 229] width 5 height 5
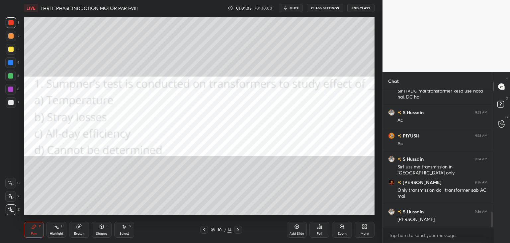
click at [205, 229] on icon at bounding box center [204, 229] width 5 height 5
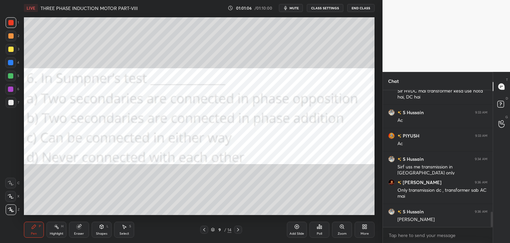
click at [204, 228] on icon at bounding box center [204, 229] width 2 height 3
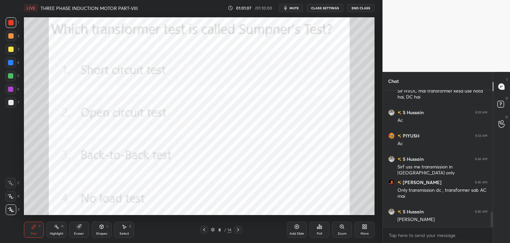
click at [204, 229] on icon at bounding box center [204, 229] width 2 height 3
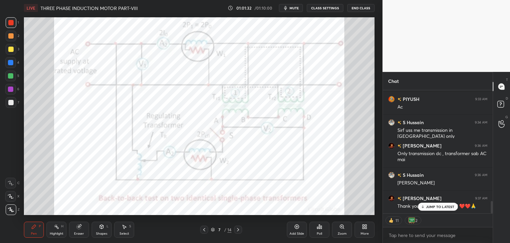
scroll to position [1144, 0]
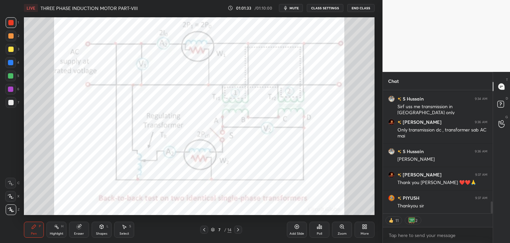
click at [13, 22] on div at bounding box center [10, 22] width 5 height 5
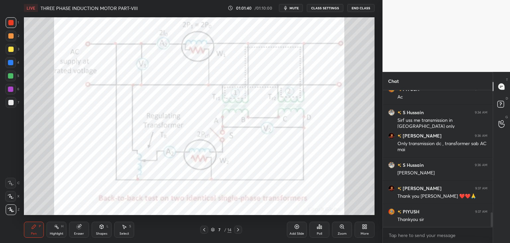
scroll to position [1154, 0]
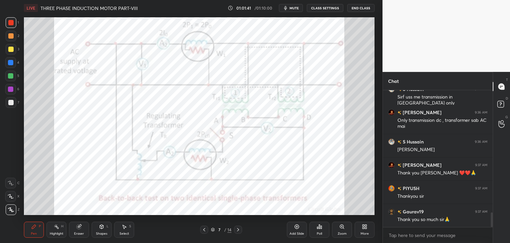
click at [205, 228] on icon at bounding box center [204, 229] width 5 height 5
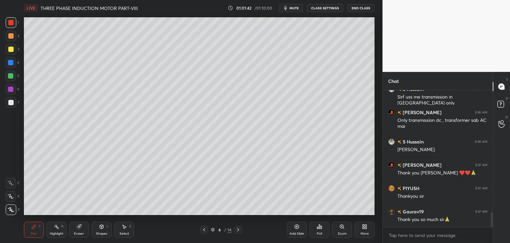
click at [204, 232] on icon at bounding box center [204, 229] width 5 height 5
click at [203, 233] on div at bounding box center [204, 229] width 8 height 8
click at [204, 231] on icon at bounding box center [204, 229] width 5 height 5
click at [206, 230] on icon at bounding box center [204, 229] width 5 height 5
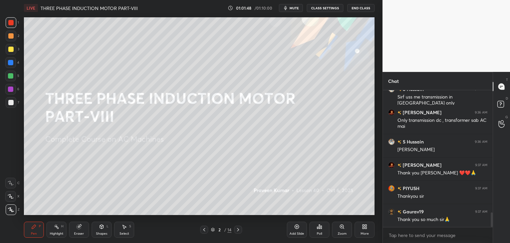
click at [240, 229] on icon at bounding box center [238, 229] width 5 height 5
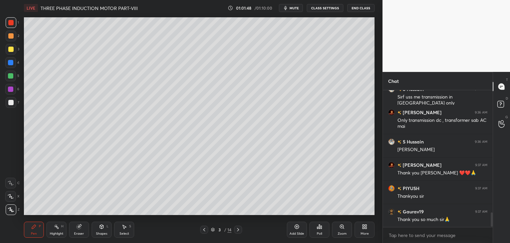
scroll to position [1177, 0]
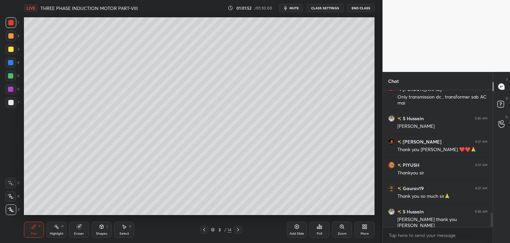
click at [13, 19] on div at bounding box center [11, 22] width 11 height 11
click at [361, 8] on button "End Class" at bounding box center [361, 8] width 27 height 8
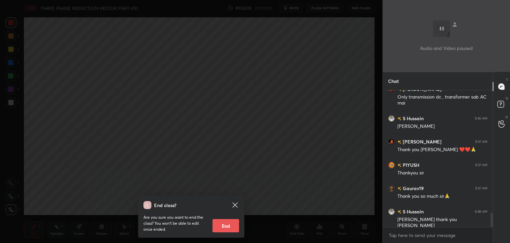
click at [221, 226] on button "End" at bounding box center [226, 225] width 27 height 13
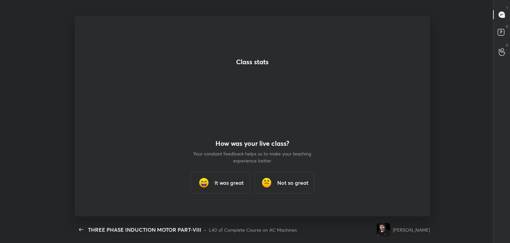
scroll to position [0, 0]
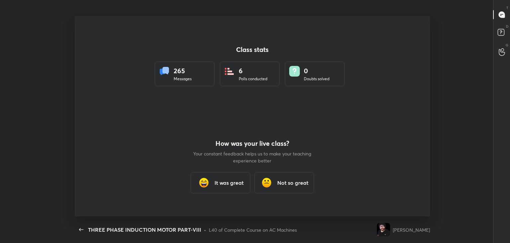
click at [224, 188] on div "It was great" at bounding box center [221, 182] width 60 height 21
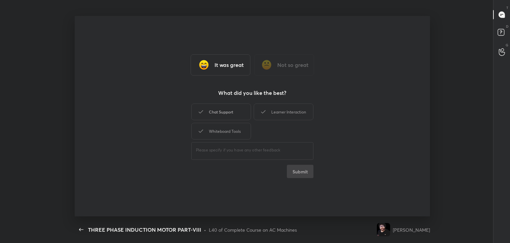
drag, startPoint x: 227, startPoint y: 115, endPoint x: 230, endPoint y: 136, distance: 21.9
click at [227, 116] on div "Chat Support" at bounding box center [221, 111] width 60 height 17
click at [232, 138] on div "Whiteboard Tools" at bounding box center [221, 131] width 60 height 17
click at [297, 112] on div "Learner Interaction" at bounding box center [284, 111] width 60 height 17
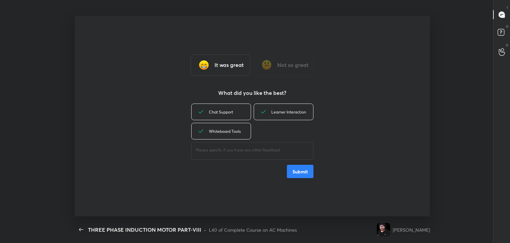
drag, startPoint x: 303, startPoint y: 170, endPoint x: 282, endPoint y: 181, distance: 23.0
click at [302, 170] on button "Submit" at bounding box center [300, 171] width 27 height 13
